Goal: Find specific page/section: Find specific page/section

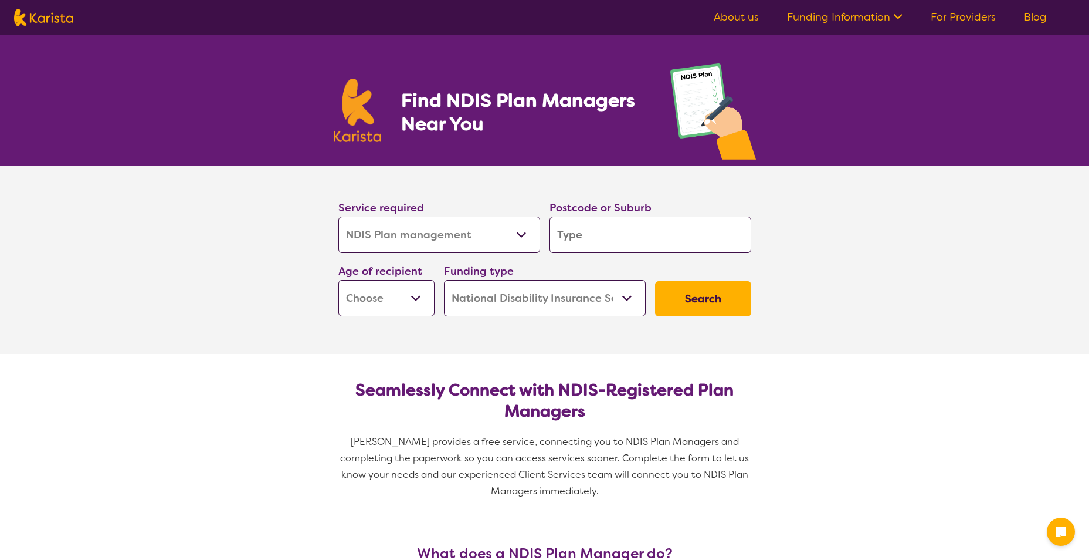
select select "NDIS Plan management"
select select "NDIS"
select select "NDIS Plan management"
select select "NDIS"
select select "NDIS Plan management"
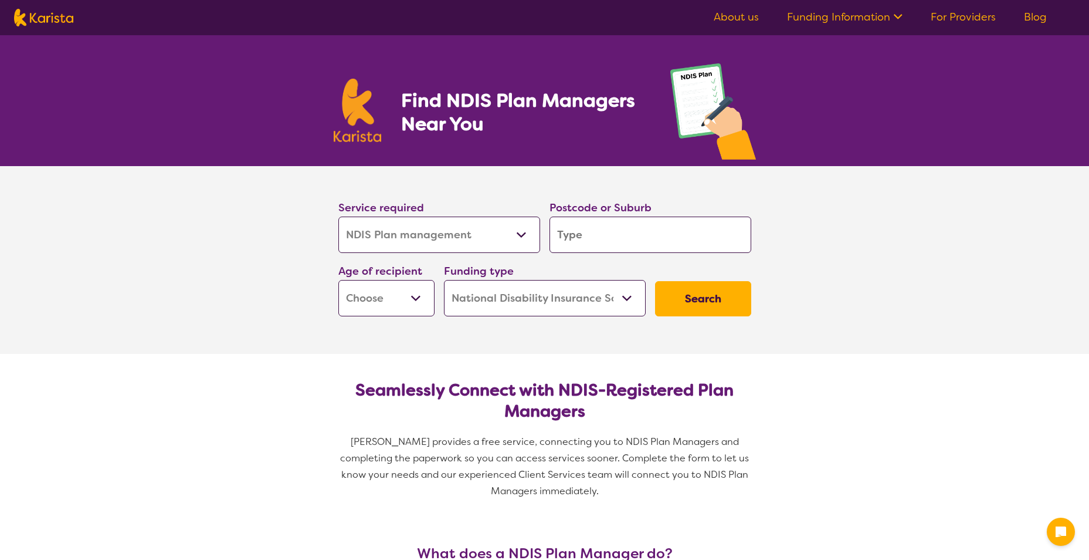
select select "NDIS"
select select "NDIS Plan management"
select select "NDIS"
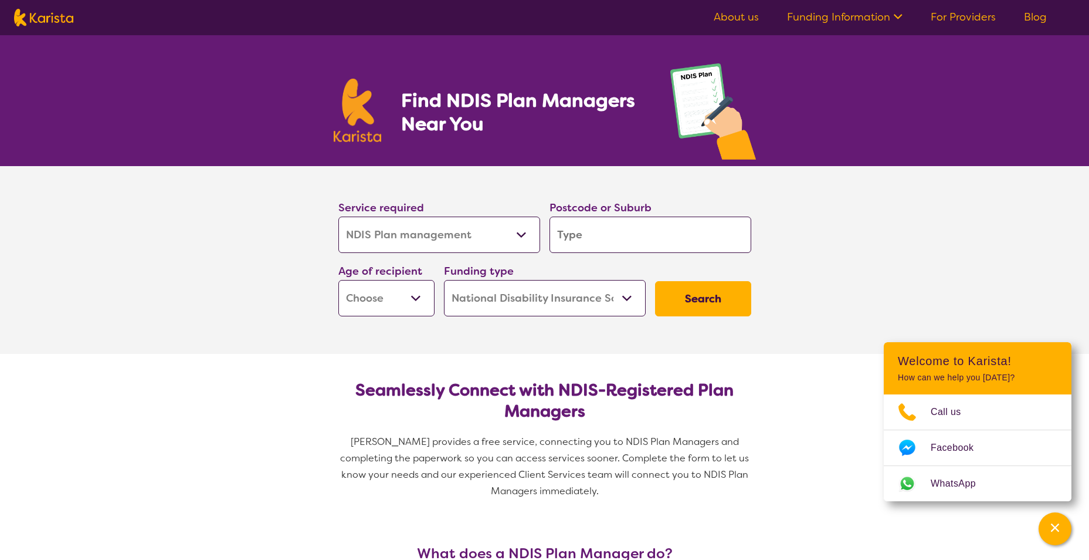
click at [436, 236] on select "Allied Health Assistant Assessment (ADHD or Autism) Behaviour support Counselli…" at bounding box center [439, 234] width 202 height 36
drag, startPoint x: 812, startPoint y: 376, endPoint x: 743, endPoint y: 303, distance: 100.4
click at [682, 302] on button "Search" at bounding box center [703, 298] width 96 height 35
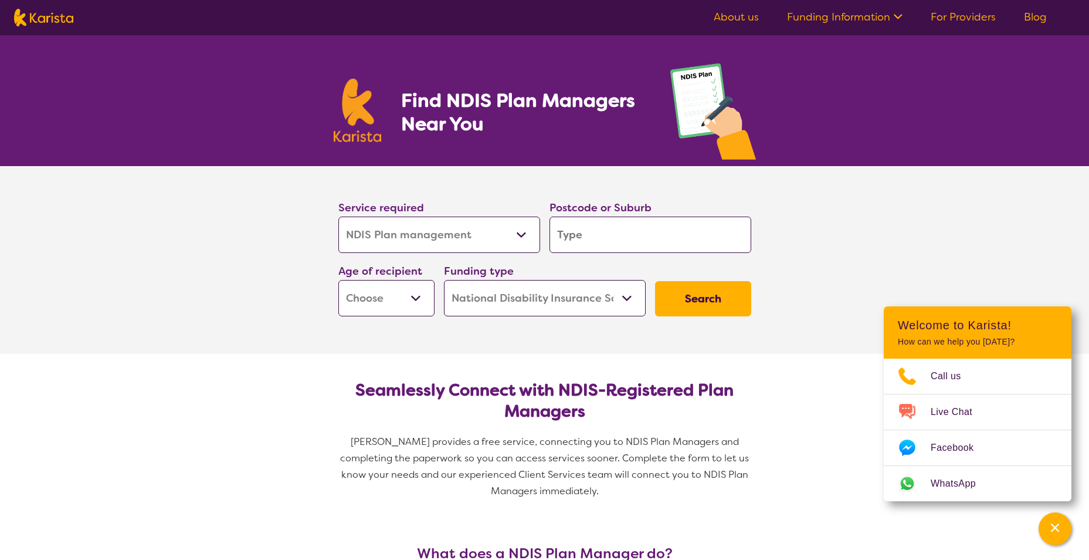
click at [686, 237] on input "search" at bounding box center [651, 234] width 202 height 36
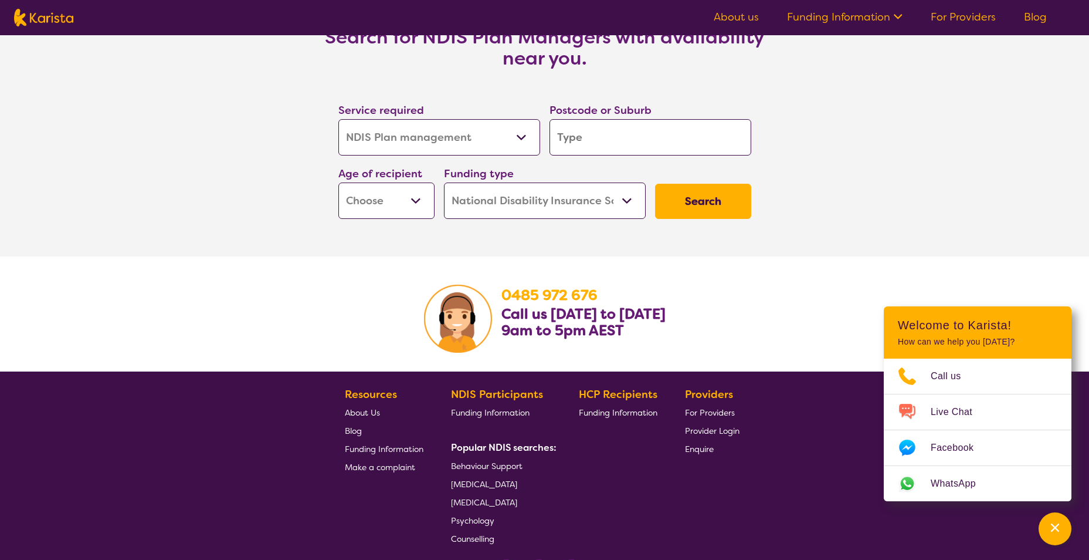
scroll to position [2032, 0]
